Goal: Task Accomplishment & Management: Complete application form

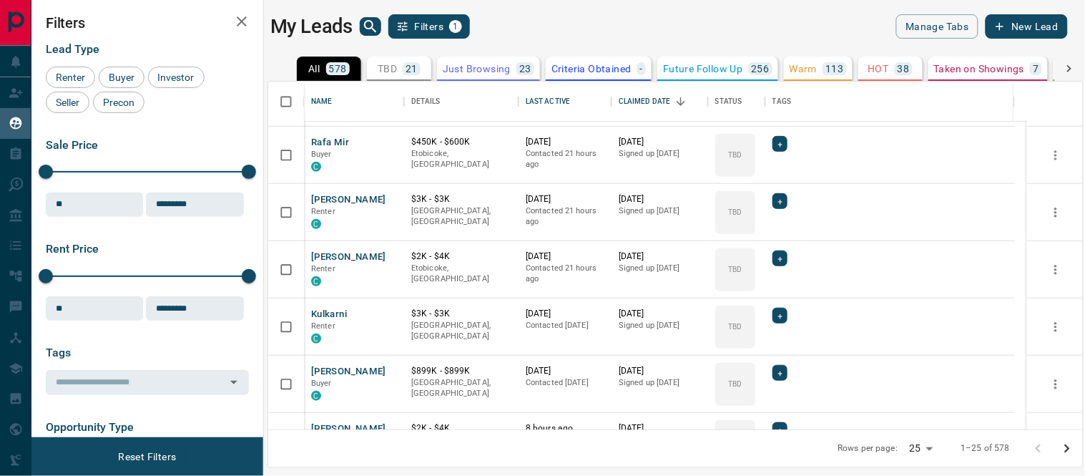
scroll to position [144, 0]
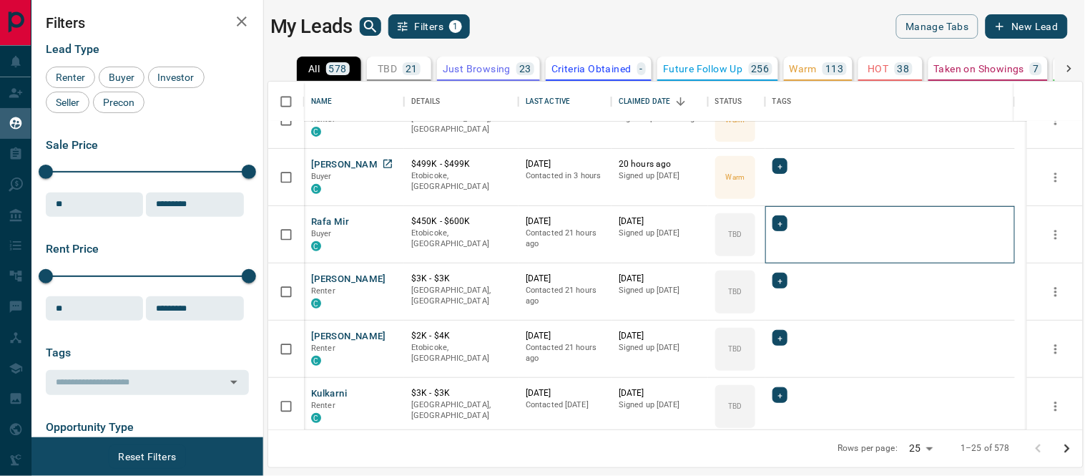
drag, startPoint x: 336, startPoint y: 159, endPoint x: 508, endPoint y: 190, distance: 175.1
click at [937, 229] on div "+" at bounding box center [889, 223] width 235 height 16
drag, startPoint x: 329, startPoint y: 172, endPoint x: 338, endPoint y: 162, distance: 12.7
click at [966, 263] on div "+" at bounding box center [890, 291] width 250 height 57
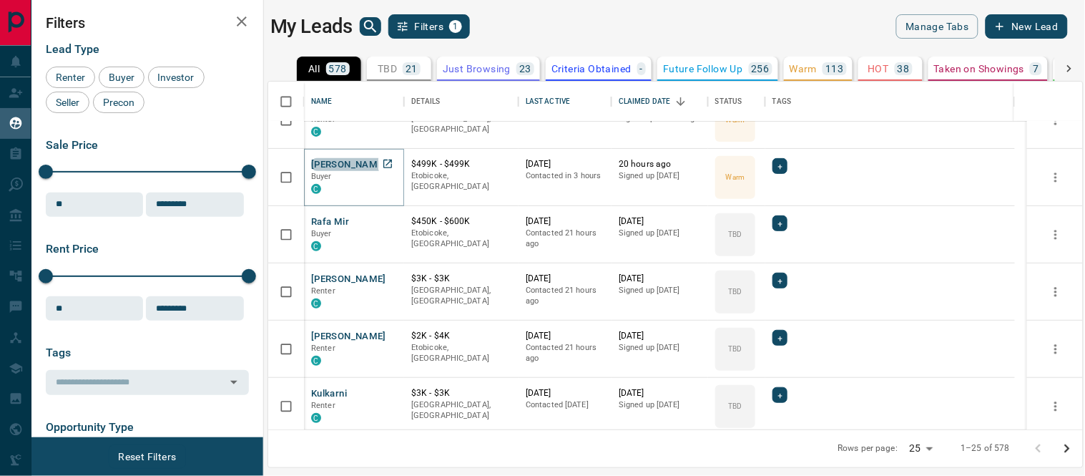
click at [338, 162] on button "[PERSON_NAME]" at bounding box center [348, 165] width 75 height 14
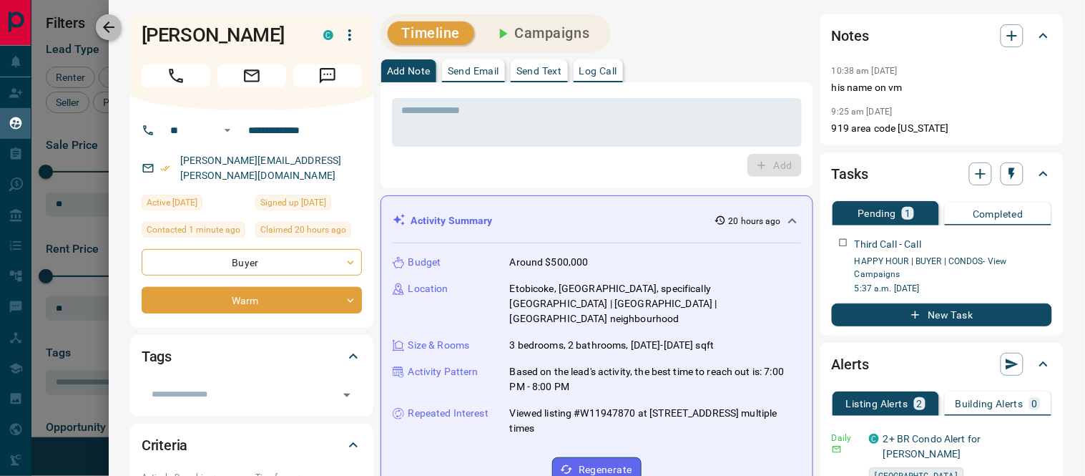
click at [104, 17] on button "button" at bounding box center [109, 27] width 26 height 26
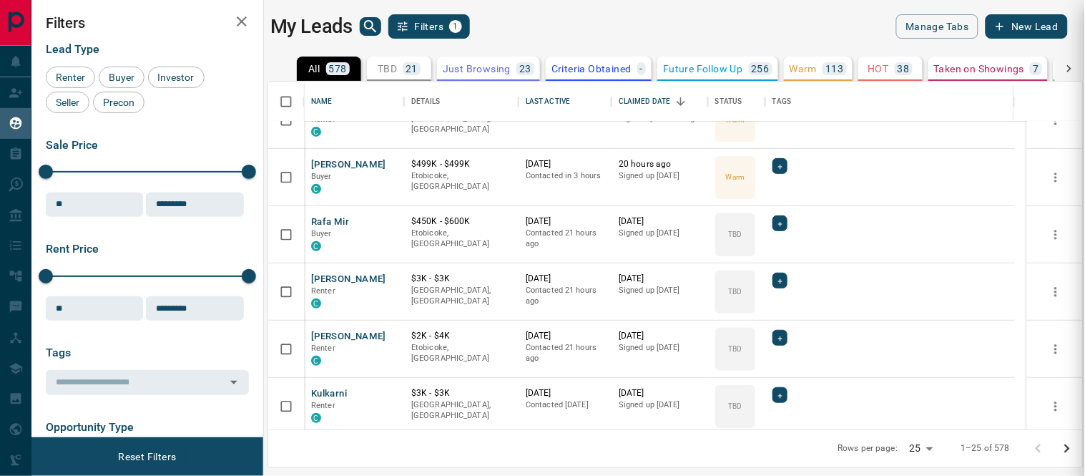
click at [330, 223] on div "**********" at bounding box center [542, 238] width 1085 height 476
click at [330, 223] on button "Rafa Mir" at bounding box center [330, 222] width 38 height 14
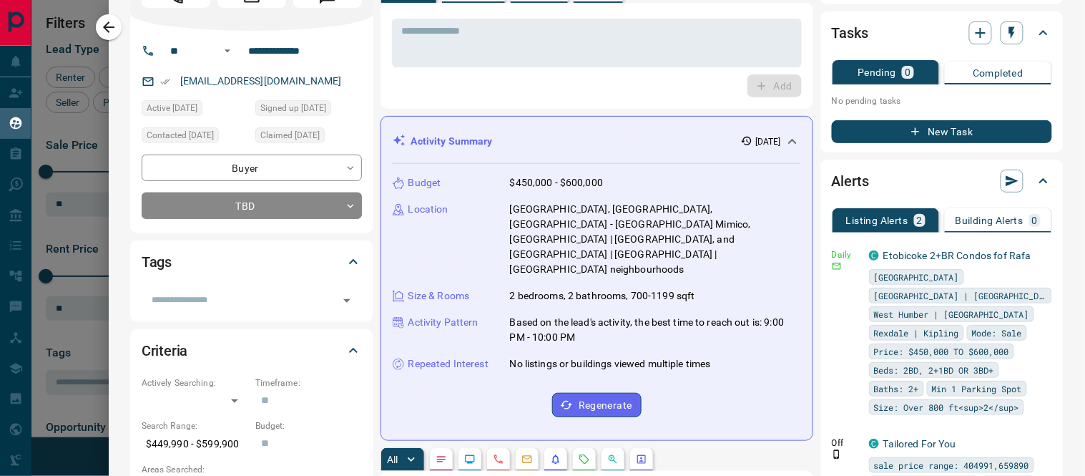
scroll to position [0, 0]
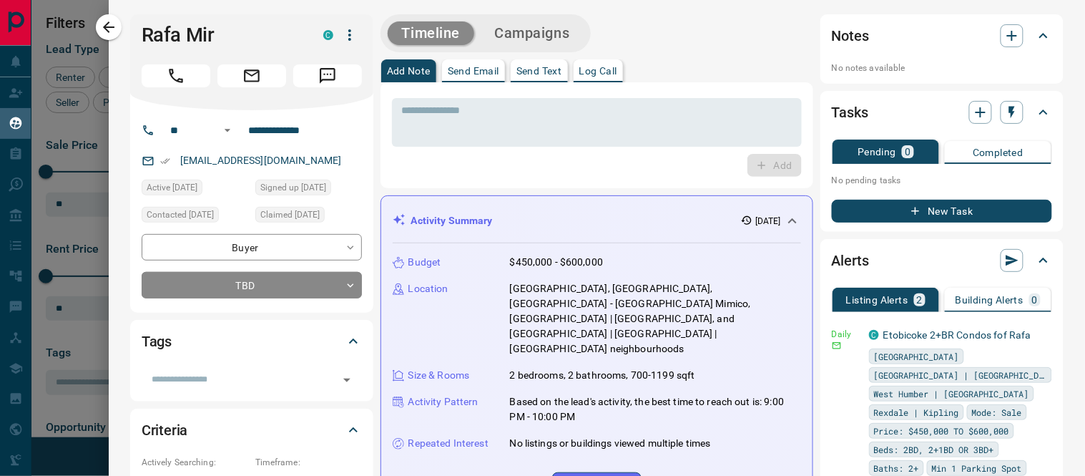
click at [606, 70] on p "Log Call" at bounding box center [598, 71] width 38 height 10
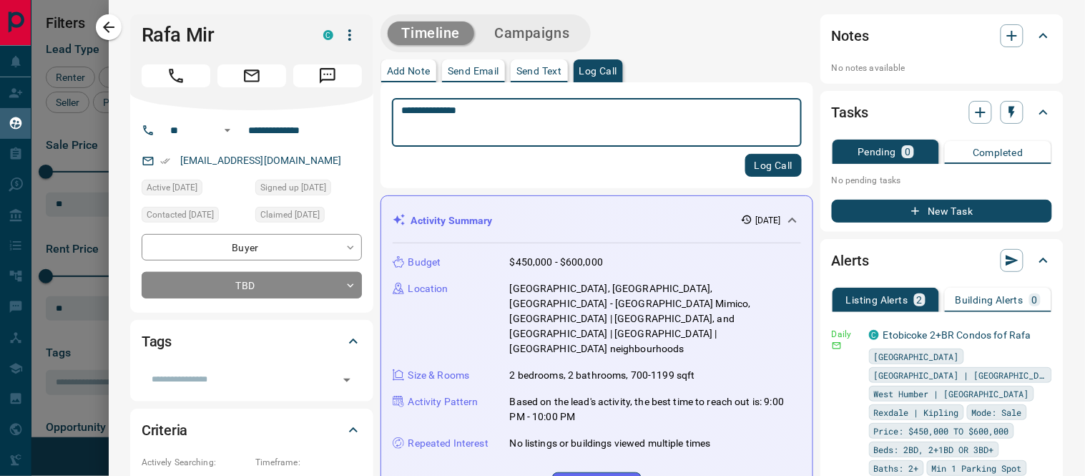
type textarea "**********"
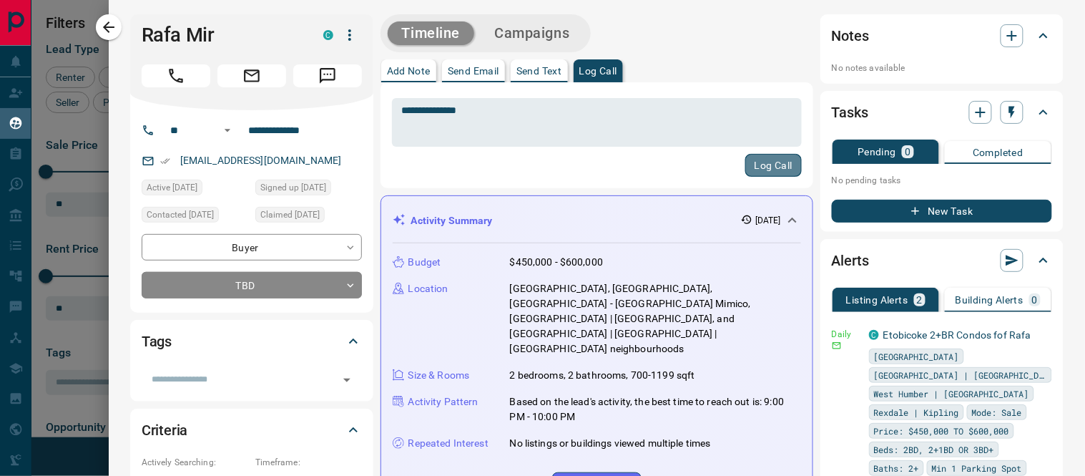
click at [745, 167] on button "Log Call" at bounding box center [773, 165] width 56 height 23
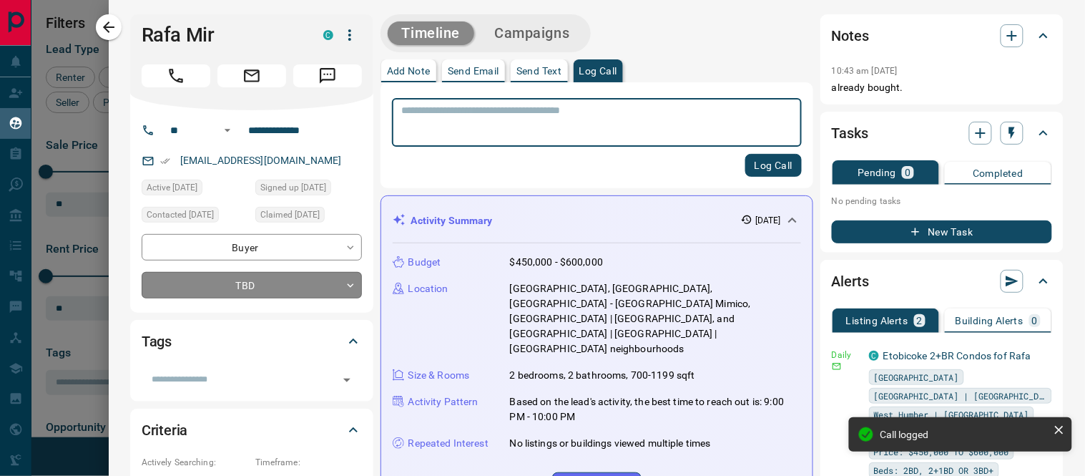
click at [352, 282] on body "Lead Transfers Claim Leads My Leads Tasks Opportunities Deals Campaigns Automat…" at bounding box center [542, 229] width 1085 height 458
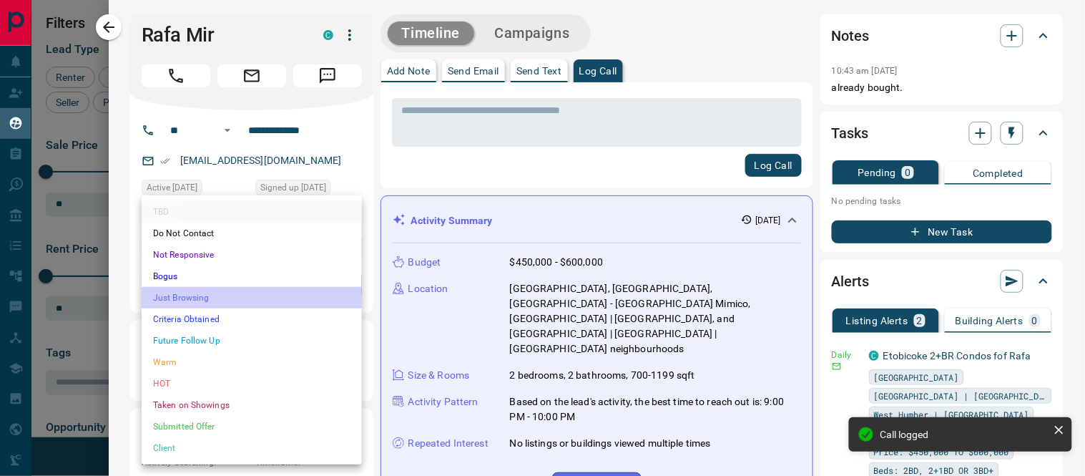
click at [220, 290] on li "Just Browsing" at bounding box center [252, 297] width 220 height 21
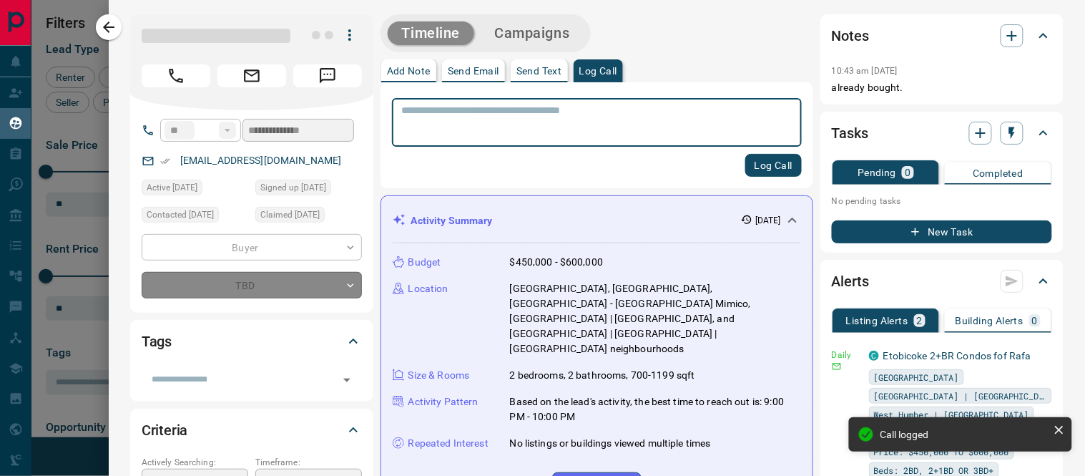
type input "*"
